Goal: Transaction & Acquisition: Book appointment/travel/reservation

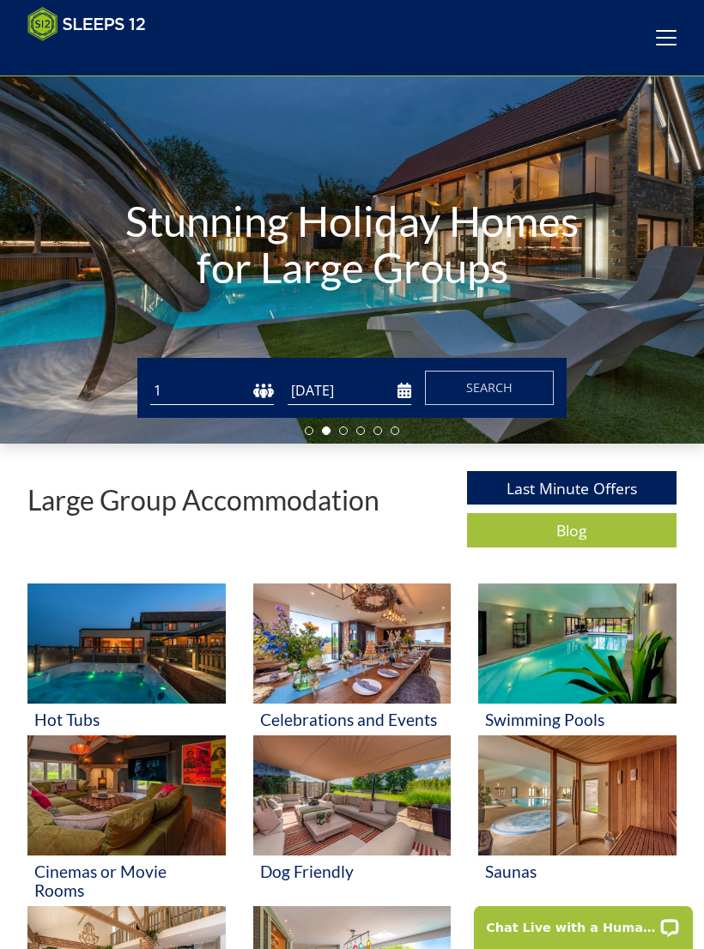
click at [348, 396] on input "[DATE]" at bounding box center [349, 391] width 124 height 28
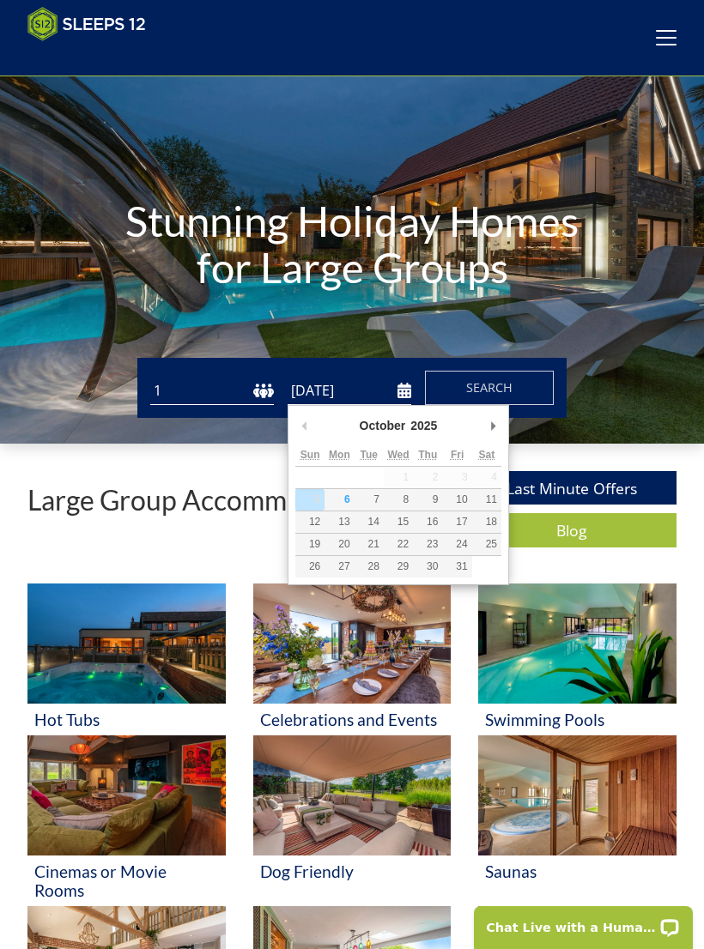
scroll to position [84, 0]
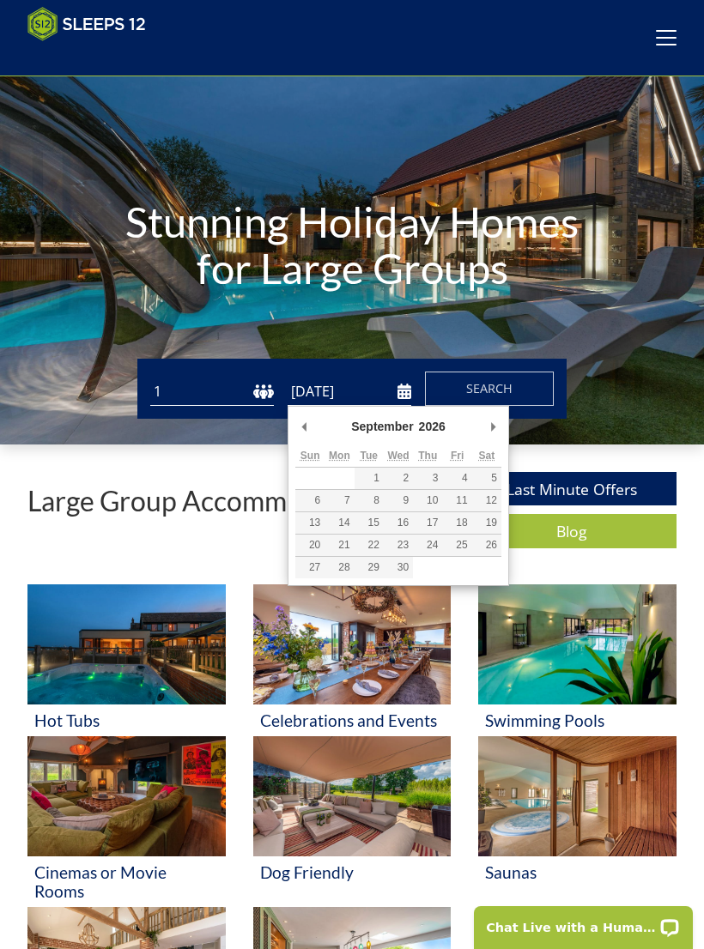
type input "[DATE]"
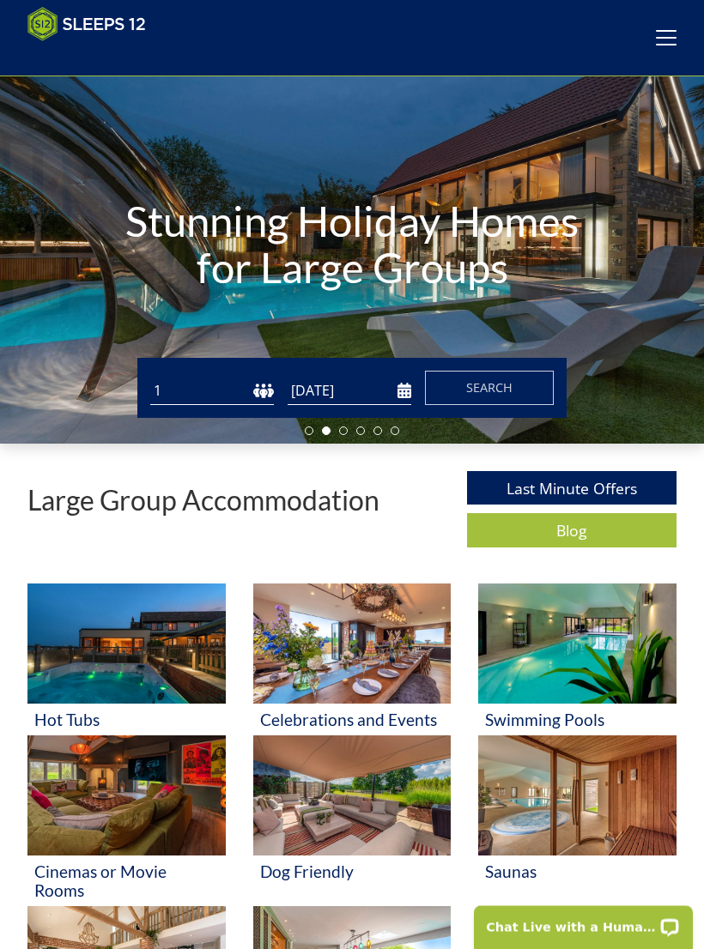
scroll to position [85, 0]
click at [495, 379] on span "Search" at bounding box center [489, 387] width 46 height 16
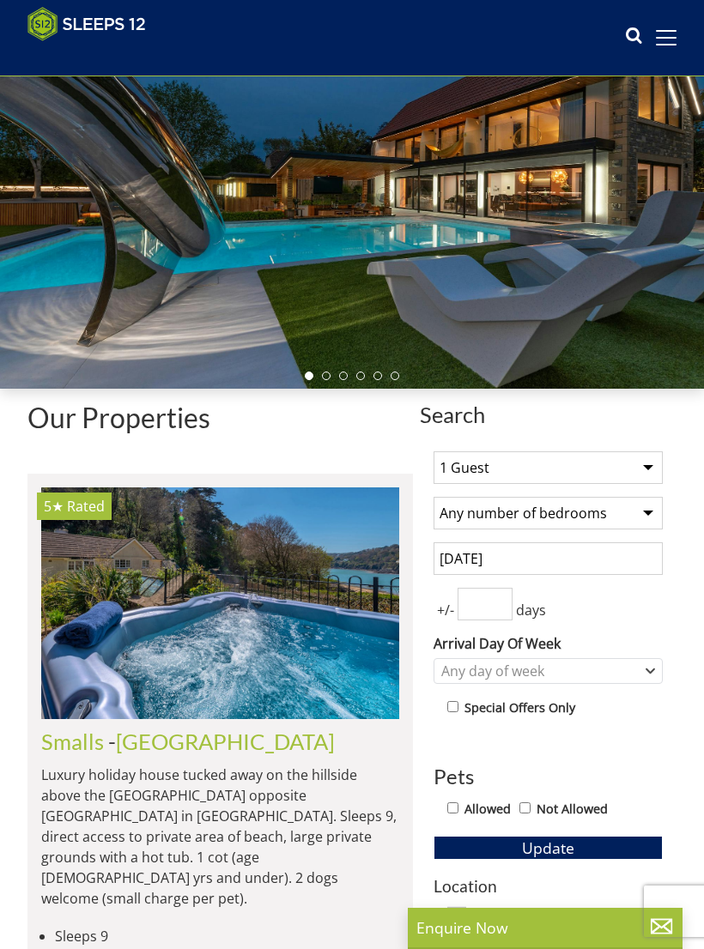
scroll to position [239, 0]
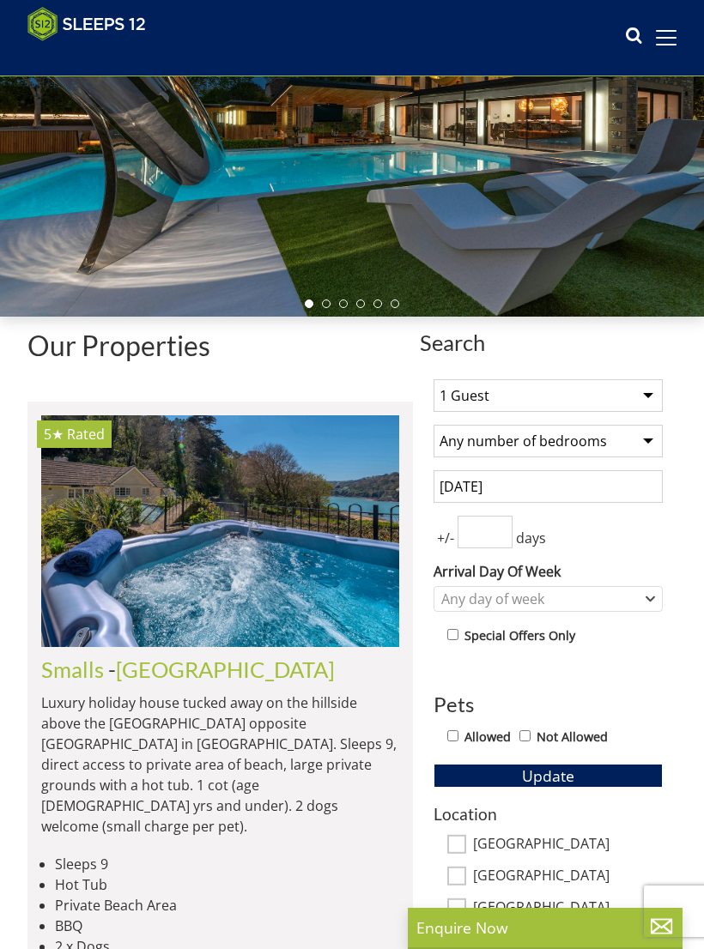
click at [662, 449] on select "Any number of bedrooms 4 Bedrooms 5 Bedrooms 6 Bedrooms 7 Bedrooms 8 Bedrooms 9…" at bounding box center [547, 441] width 229 height 33
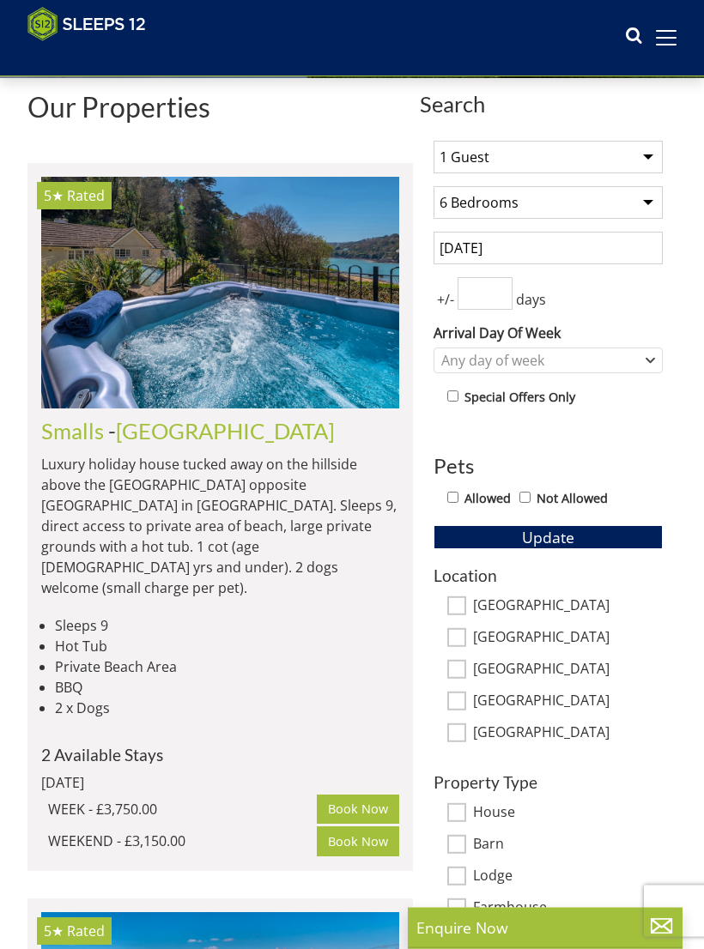
scroll to position [478, 0]
click at [653, 217] on select "Any number of bedrooms 4 Bedrooms 5 Bedrooms 6 Bedrooms 7 Bedrooms 8 Bedrooms 9…" at bounding box center [547, 202] width 229 height 33
select select "7"
click at [488, 295] on input "number" at bounding box center [484, 293] width 55 height 33
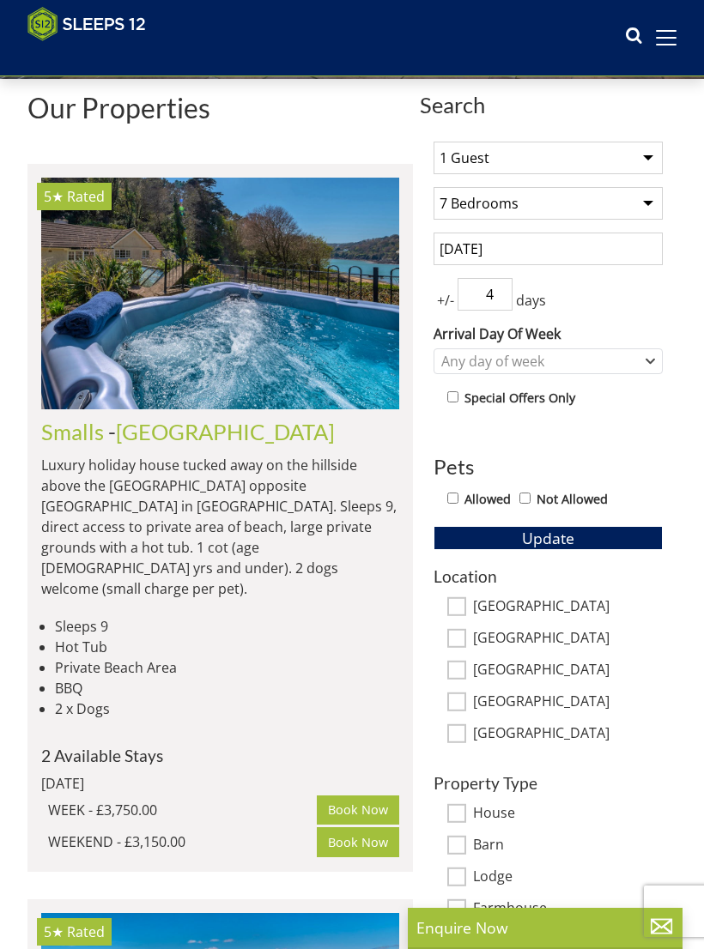
type input "4"
click at [468, 501] on label "Allowed" at bounding box center [487, 499] width 46 height 19
click at [458, 501] on input "Allowed" at bounding box center [452, 497] width 11 height 11
checkbox input "true"
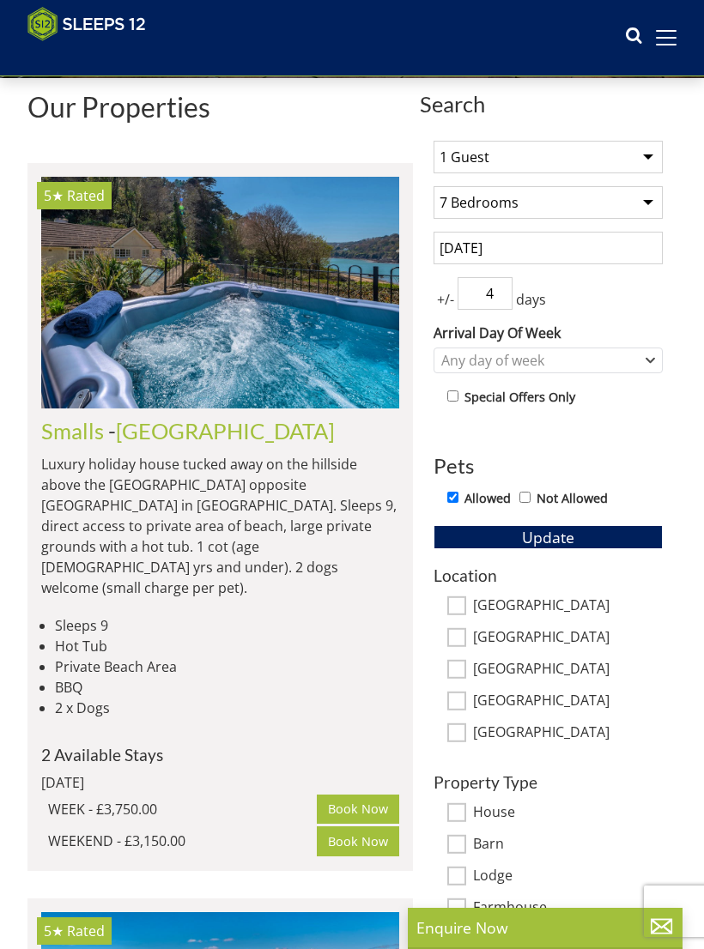
click at [553, 538] on span "Update" at bounding box center [548, 537] width 52 height 21
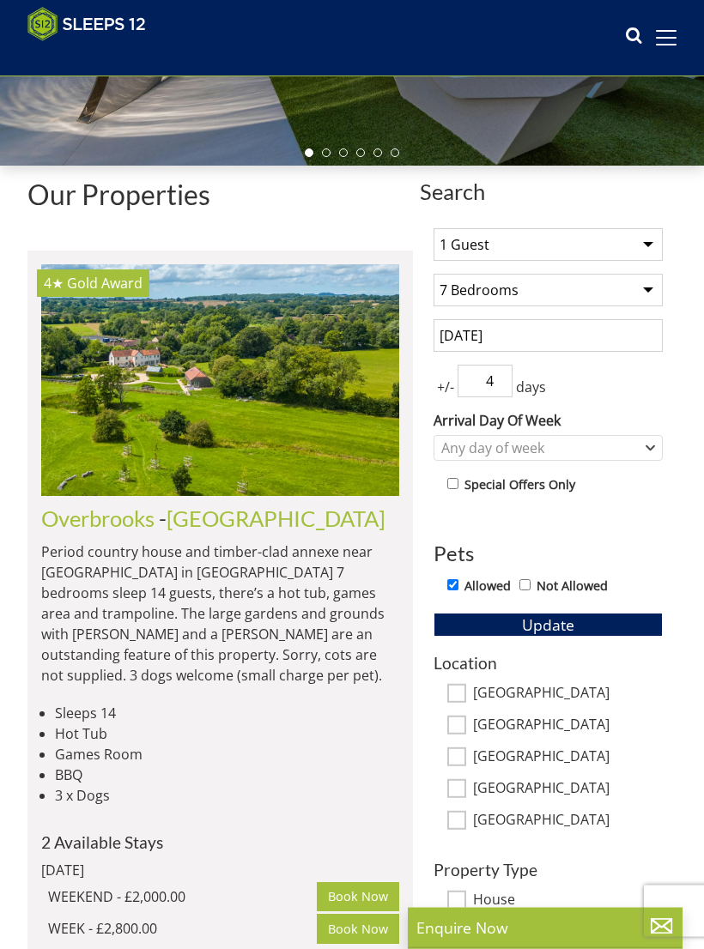
scroll to position [390, 0]
click at [208, 380] on img at bounding box center [220, 379] width 358 height 231
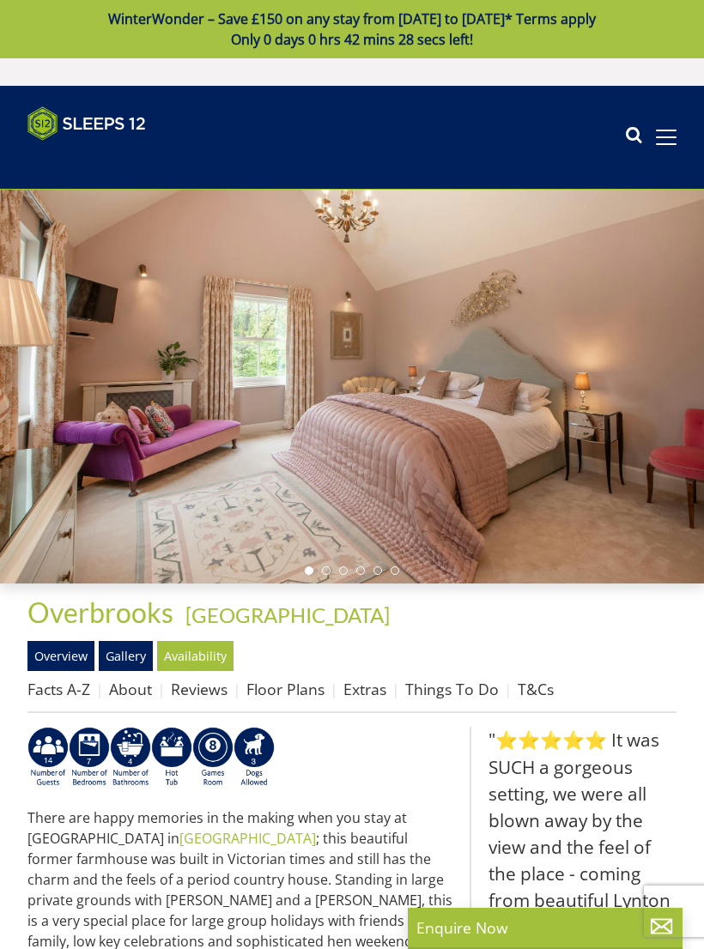
click at [530, 402] on div at bounding box center [352, 387] width 704 height 394
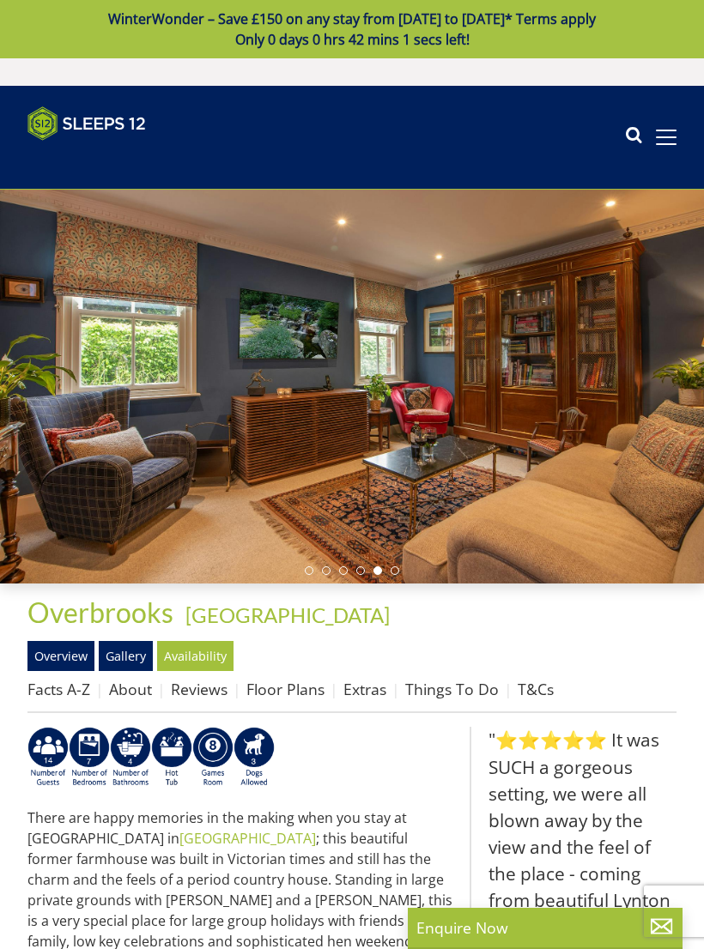
click at [150, 656] on link "Gallery" at bounding box center [126, 655] width 54 height 29
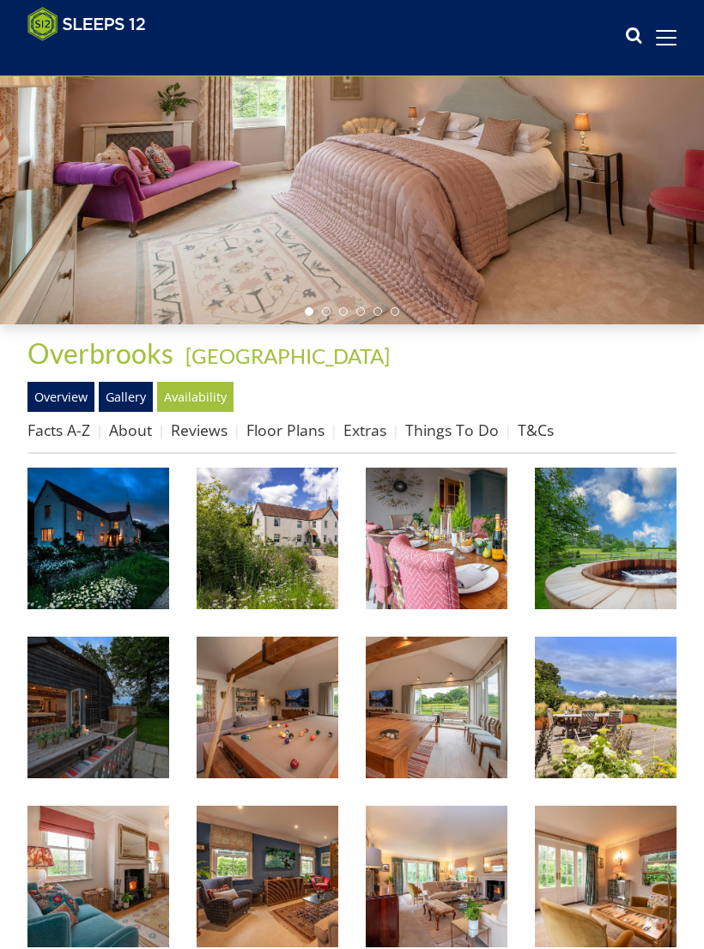
scroll to position [235, 0]
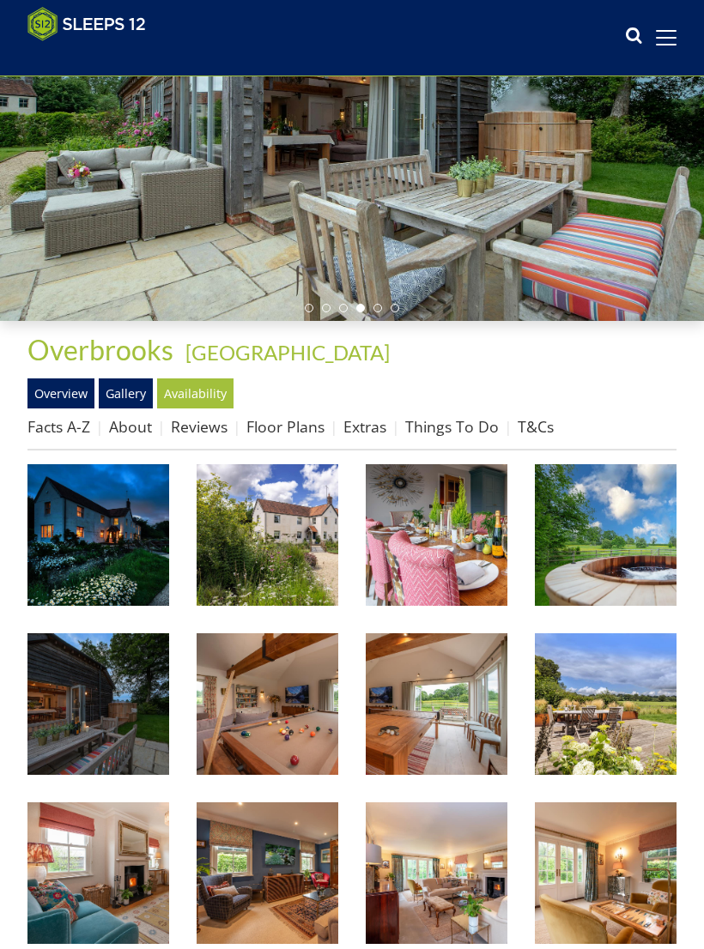
click at [281, 720] on img at bounding box center [267, 704] width 142 height 142
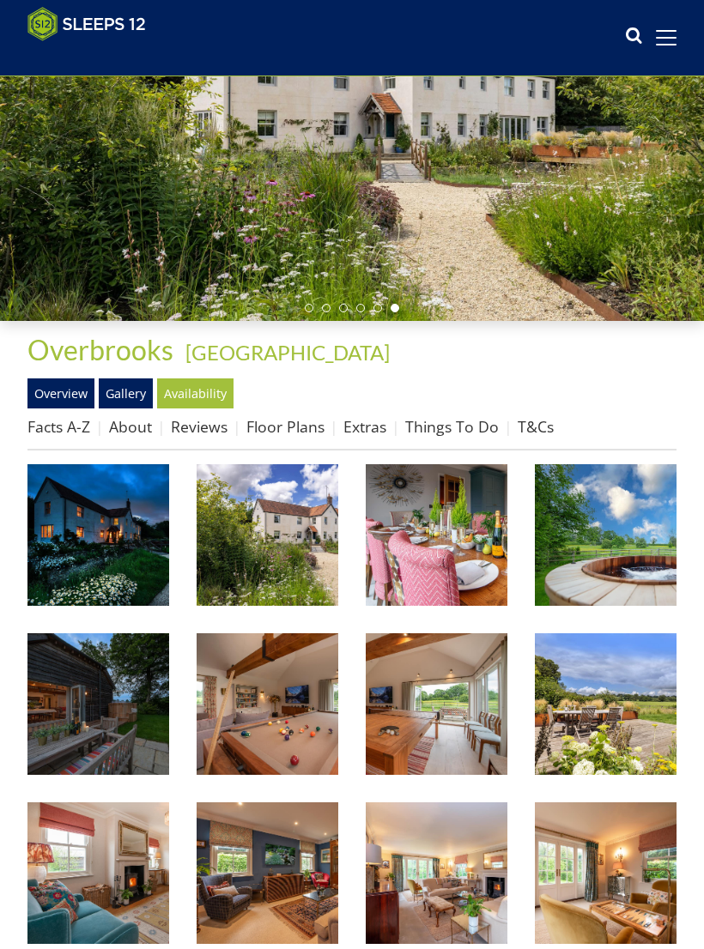
click at [303, 428] on link "Floor Plans" at bounding box center [285, 426] width 78 height 21
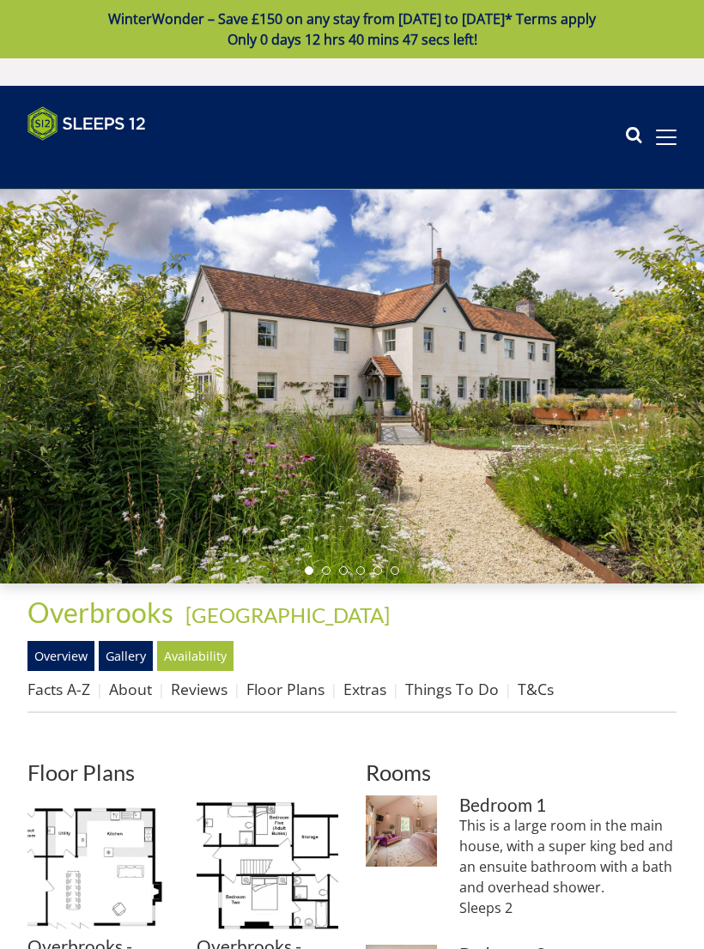
click at [97, 865] on img at bounding box center [98, 866] width 142 height 142
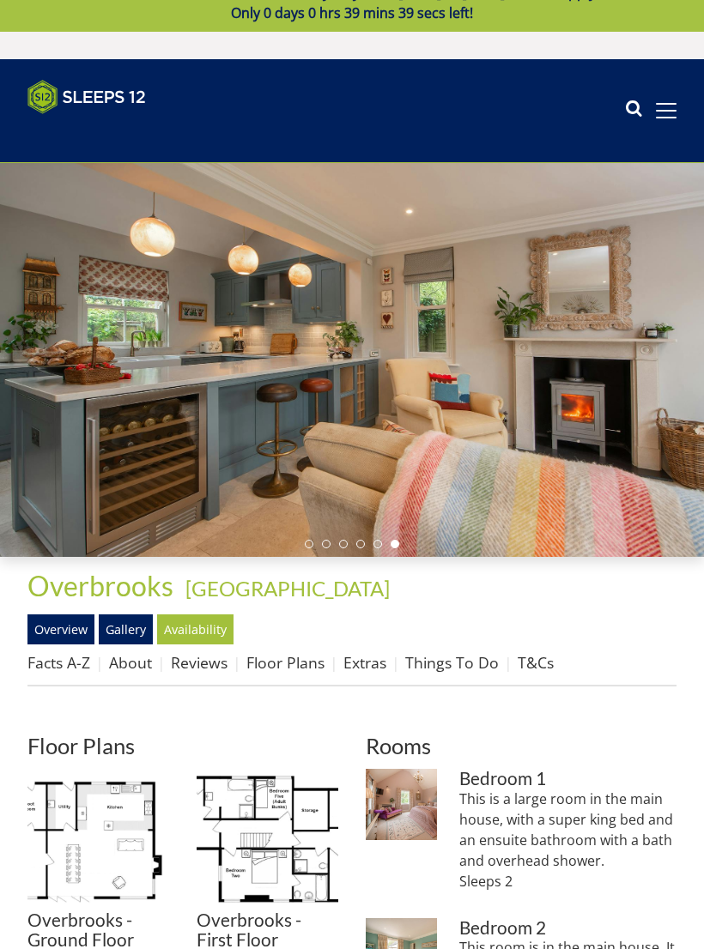
scroll to position [235, 0]
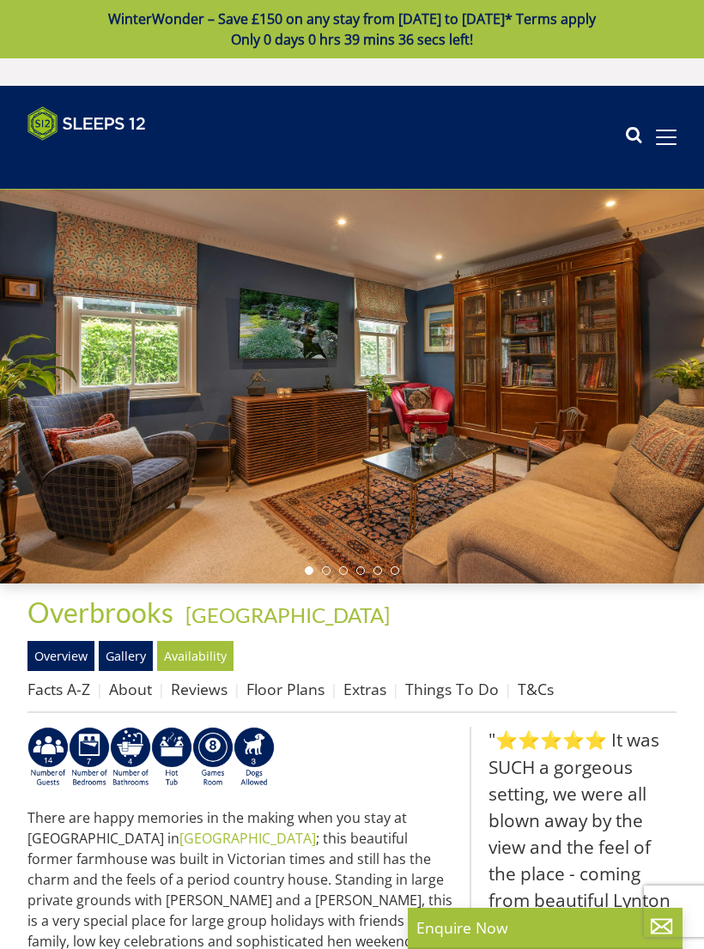
select select "7"
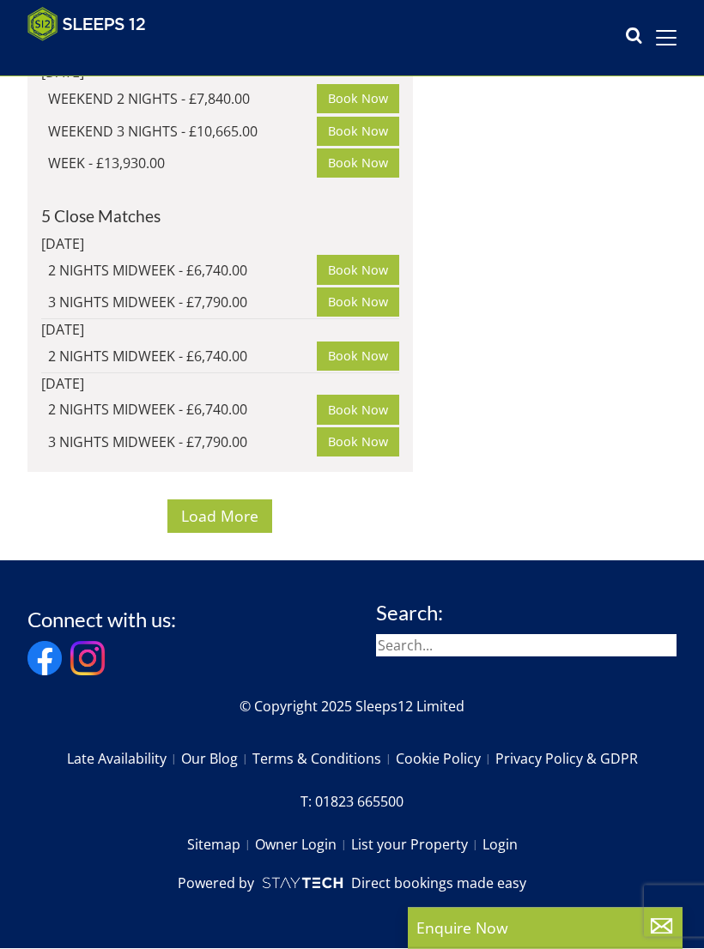
scroll to position [19133, 0]
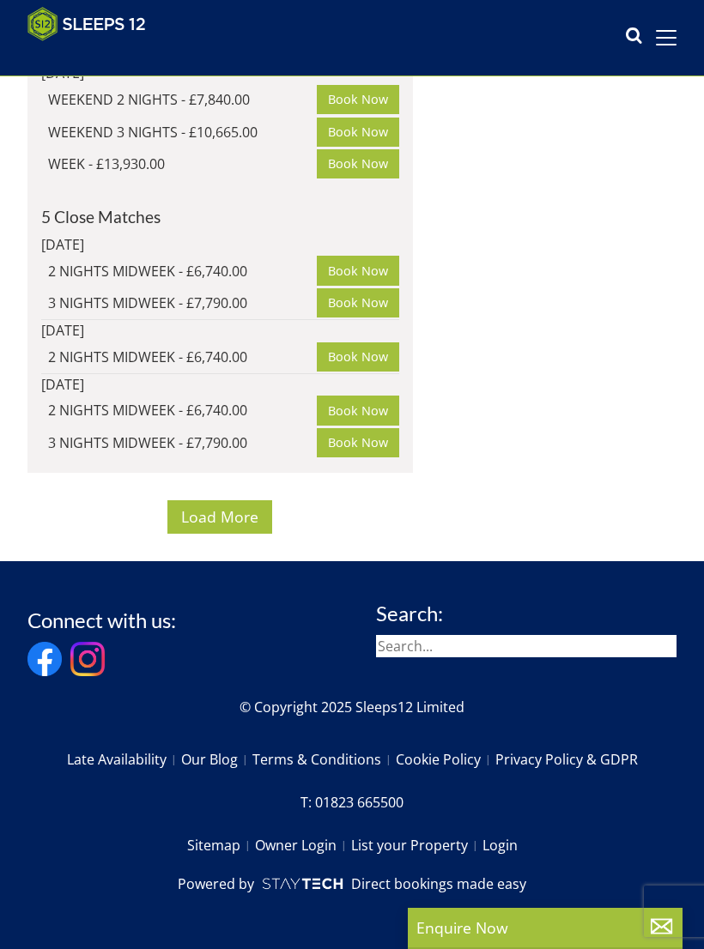
click at [232, 527] on span "Load More" at bounding box center [219, 516] width 77 height 21
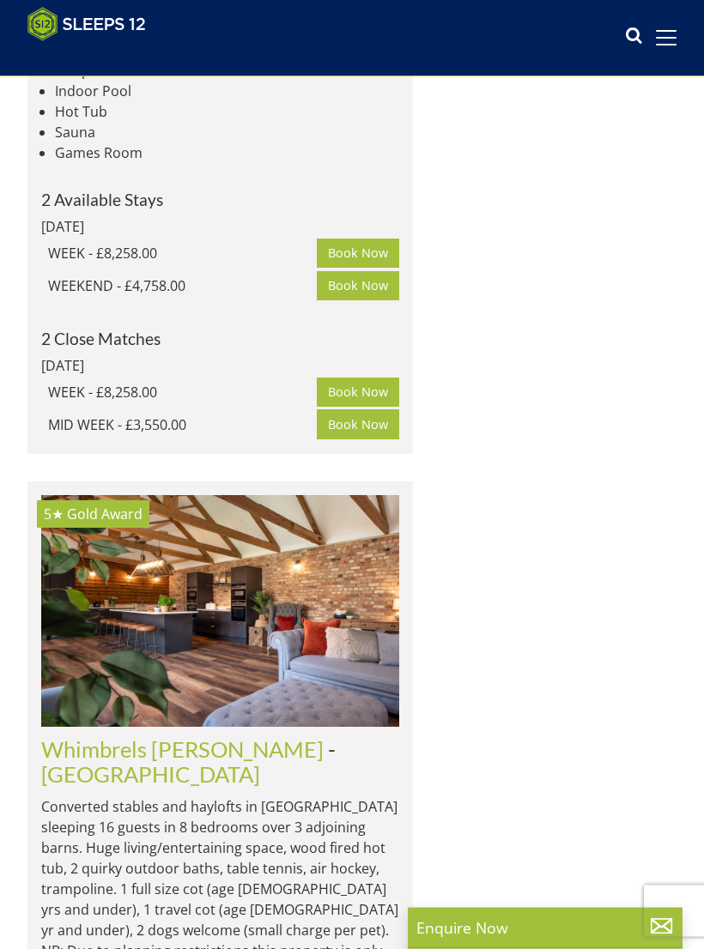
scroll to position [2890, 0]
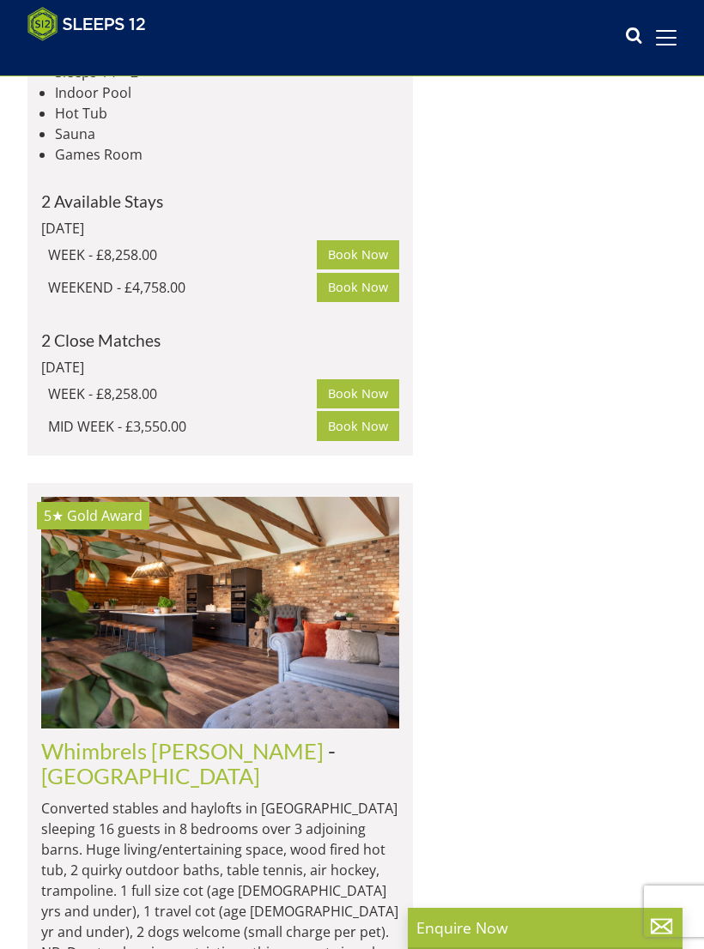
click at [253, 525] on img at bounding box center [220, 612] width 358 height 231
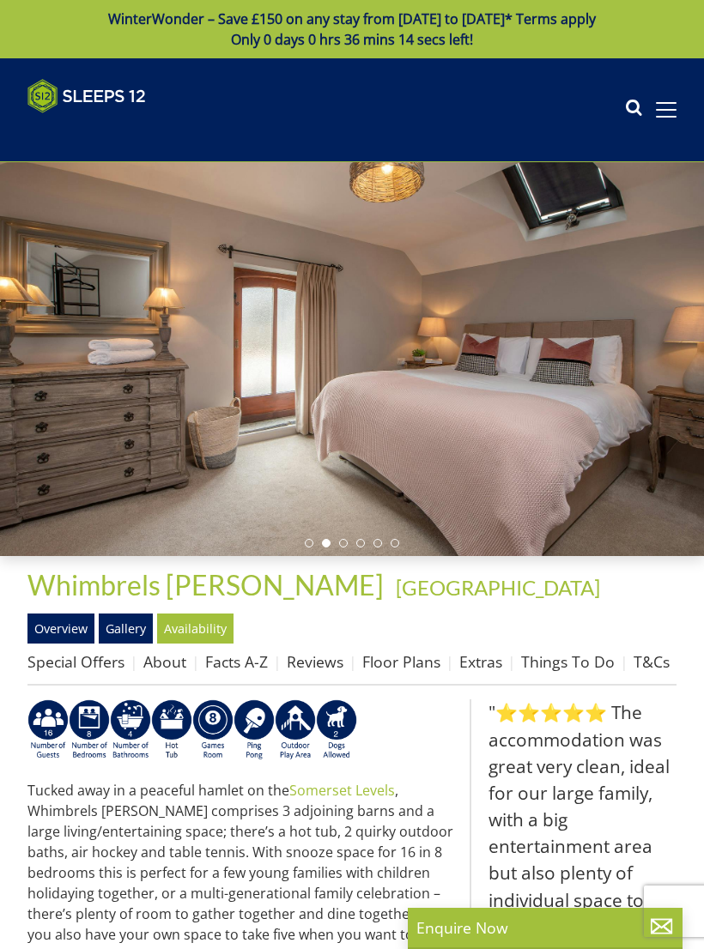
click at [147, 628] on link "Gallery" at bounding box center [126, 627] width 54 height 29
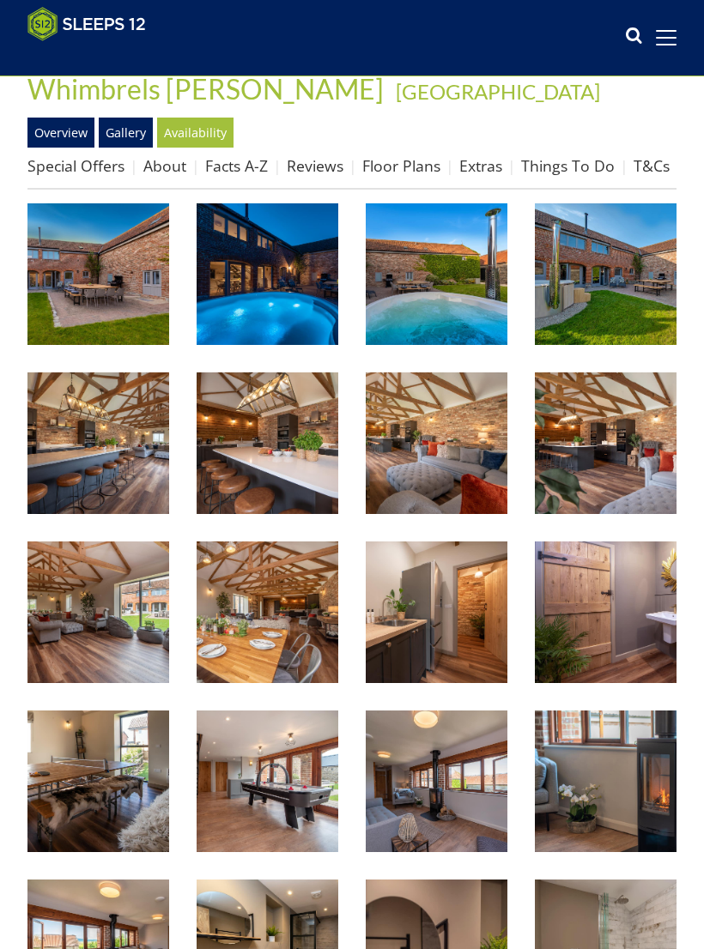
scroll to position [474, 0]
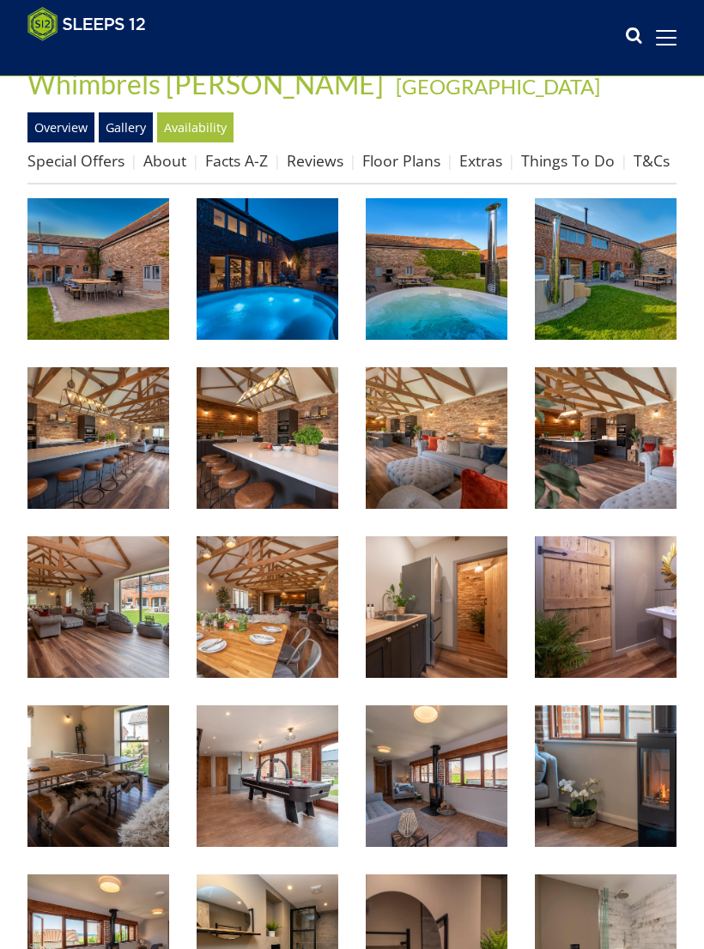
click at [132, 124] on link "Gallery" at bounding box center [126, 126] width 54 height 29
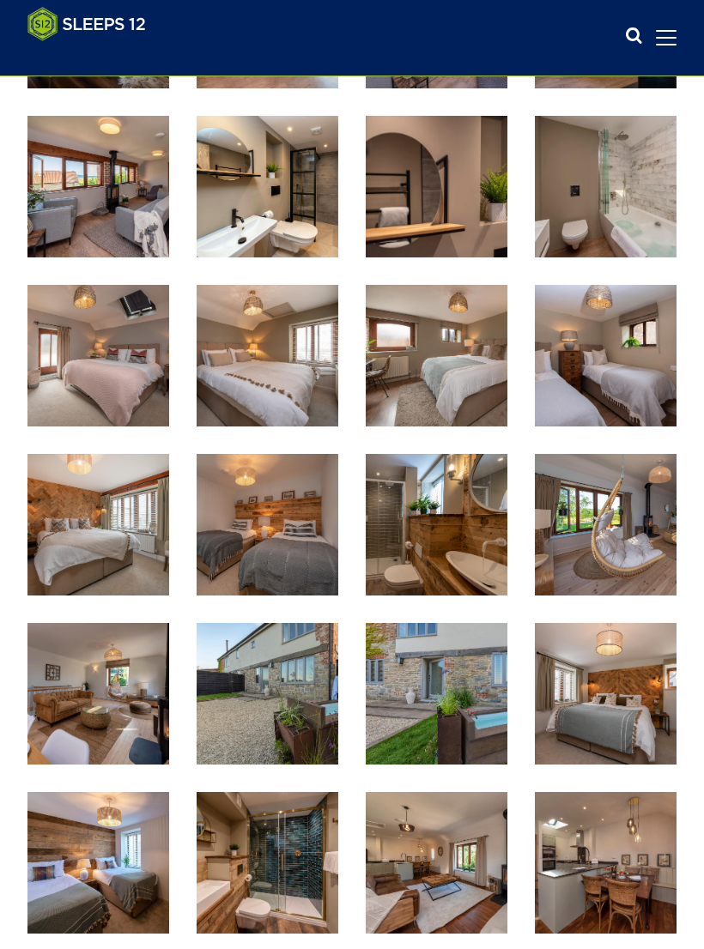
scroll to position [1232, 0]
click at [469, 684] on img at bounding box center [437, 694] width 142 height 142
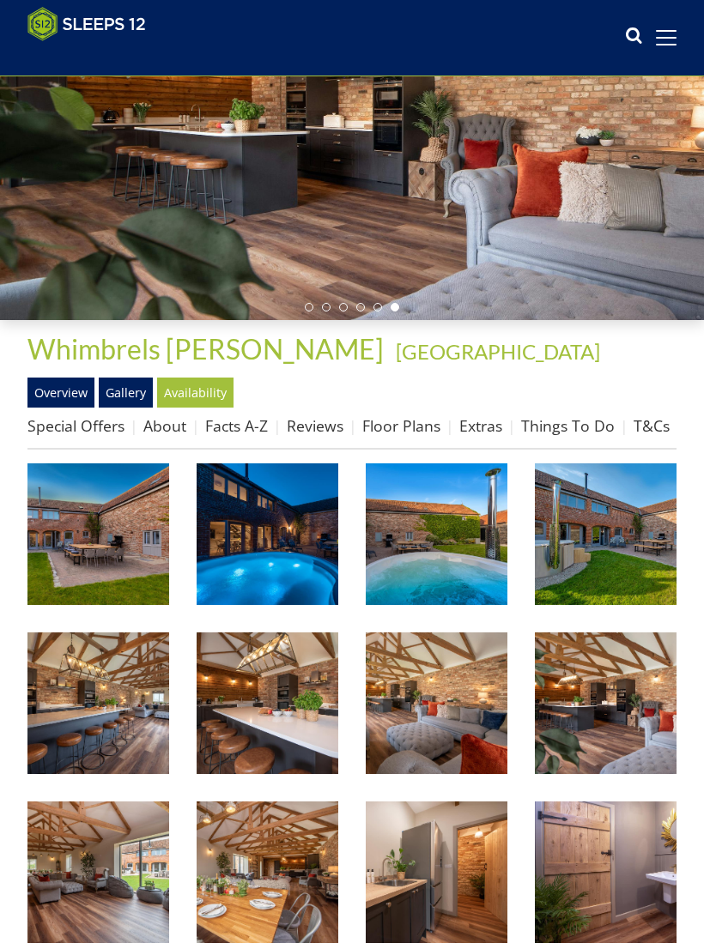
scroll to position [0, 0]
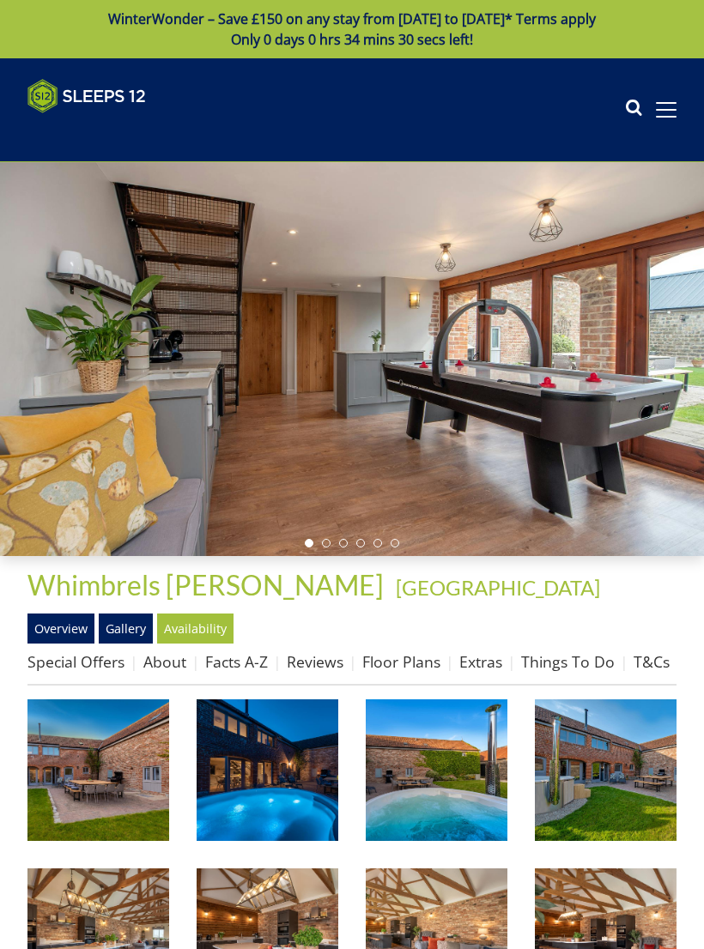
click at [245, 669] on link "Facts A-Z" at bounding box center [236, 661] width 63 height 21
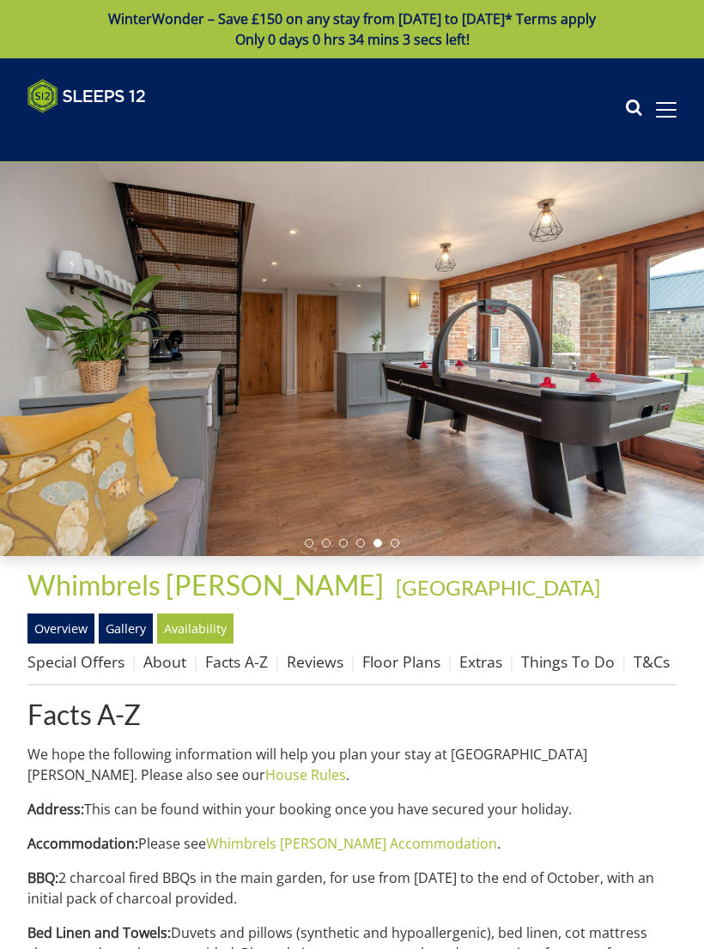
click at [638, 111] on icon at bounding box center [633, 110] width 17 height 26
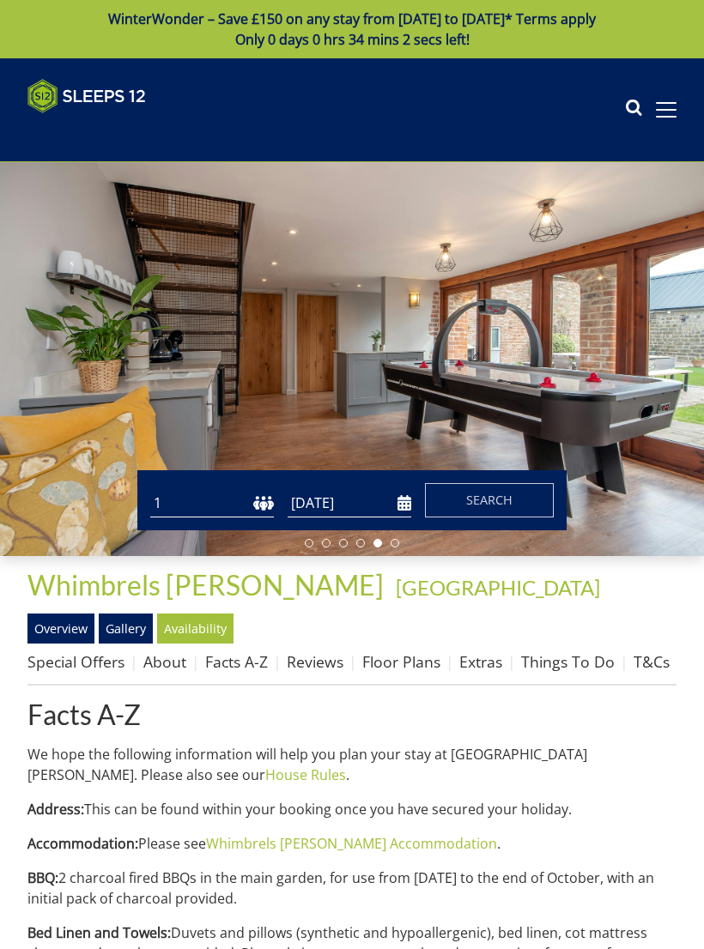
click at [595, 227] on div at bounding box center [352, 359] width 704 height 394
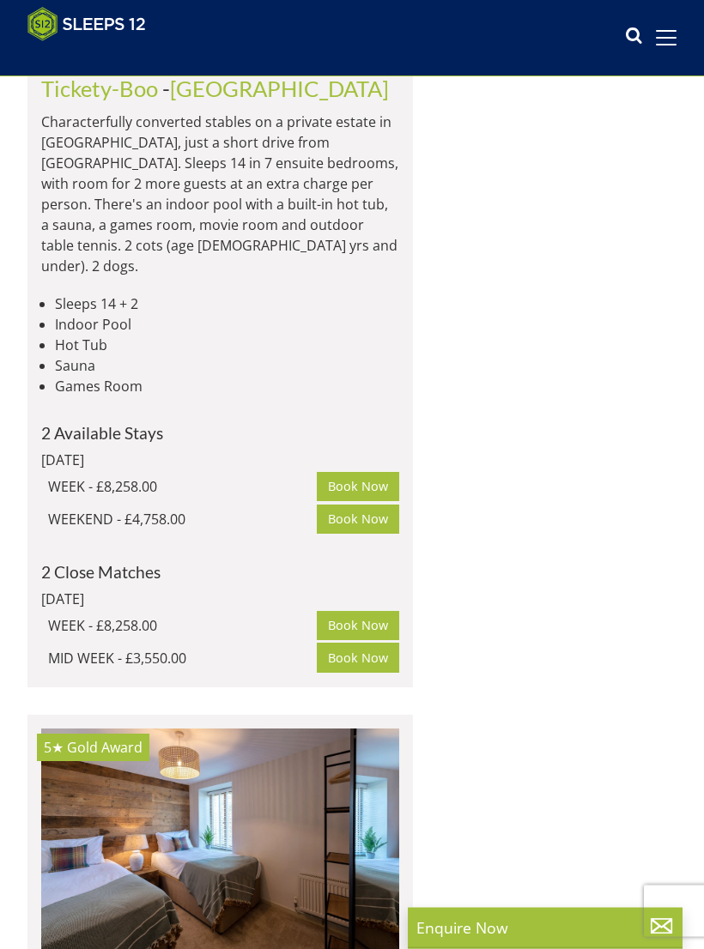
scroll to position [2658, 0]
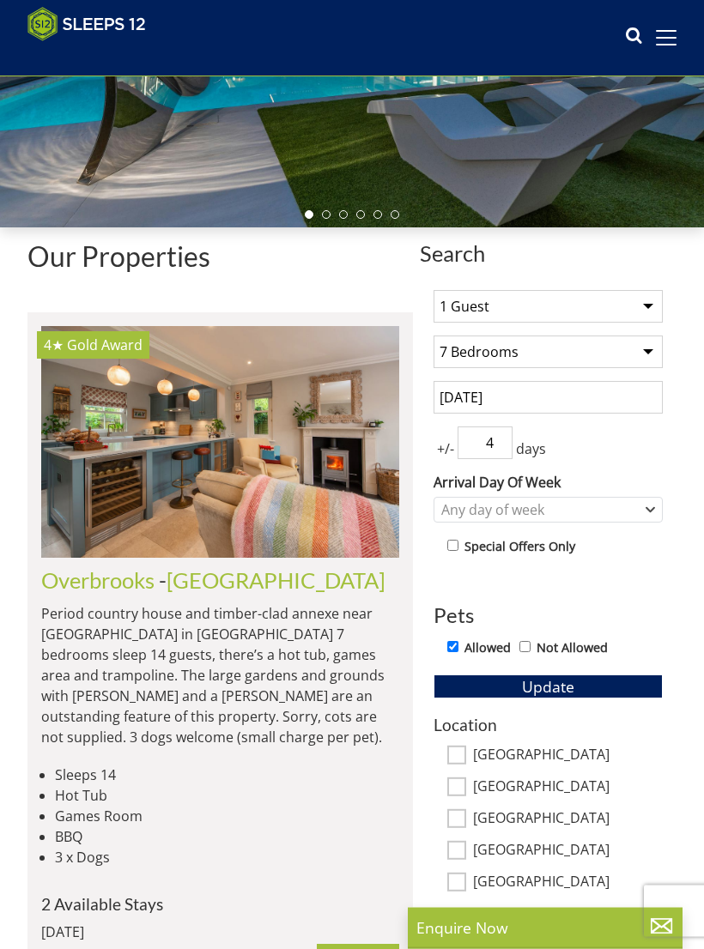
scroll to position [329, 0]
click at [662, 354] on select "Any number of bedrooms 4 Bedrooms 5 Bedrooms 6 Bedrooms 7 Bedrooms 8 Bedrooms 9…" at bounding box center [547, 351] width 229 height 33
select select "8"
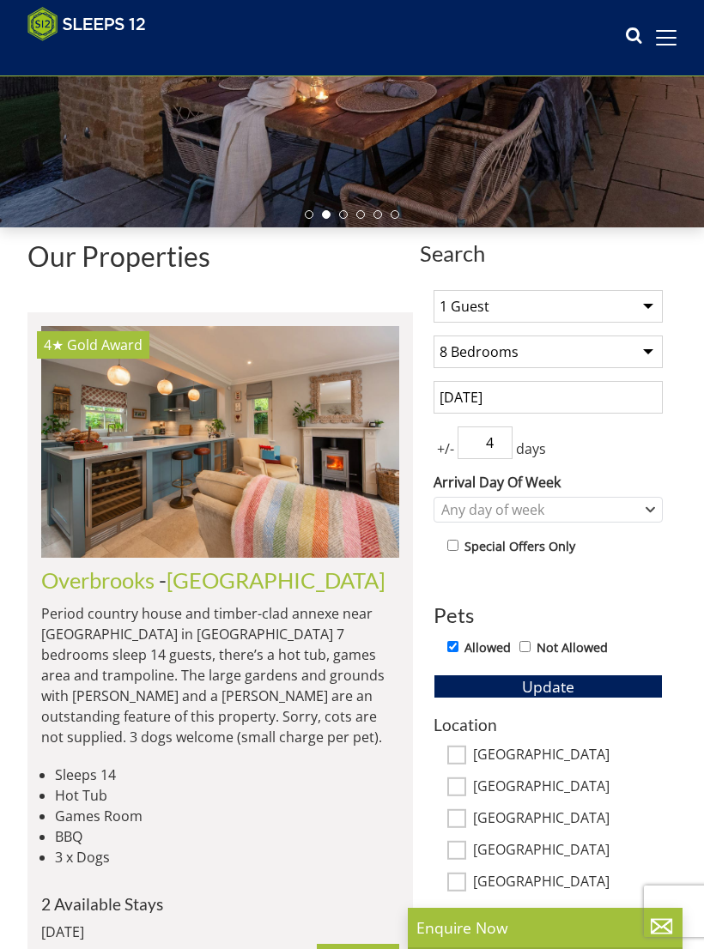
click at [565, 682] on span "Update" at bounding box center [548, 686] width 52 height 21
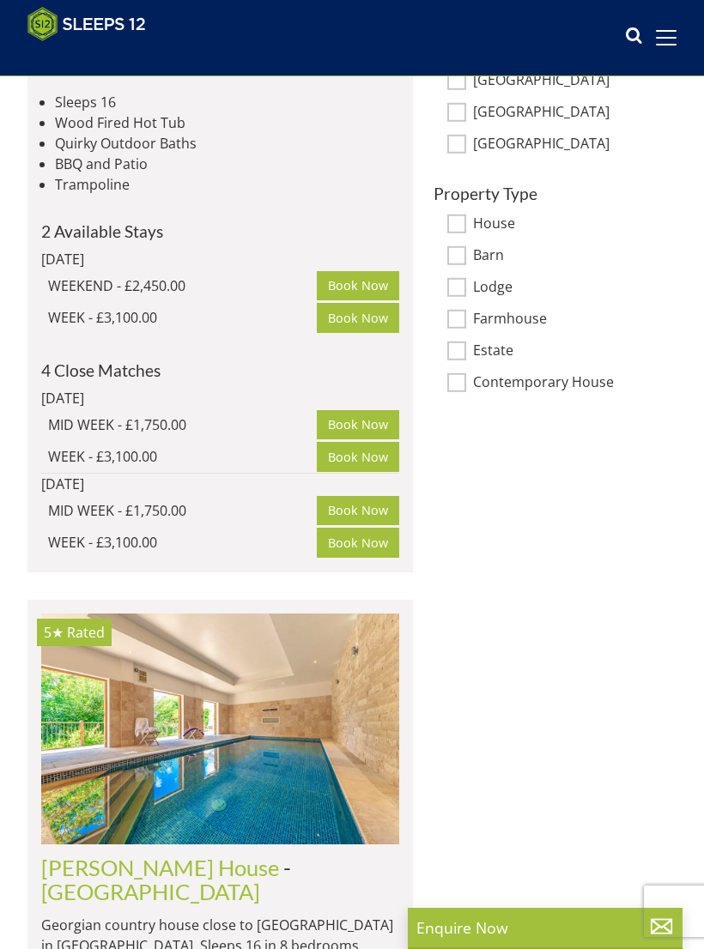
scroll to position [0, 0]
